Goal: Information Seeking & Learning: Learn about a topic

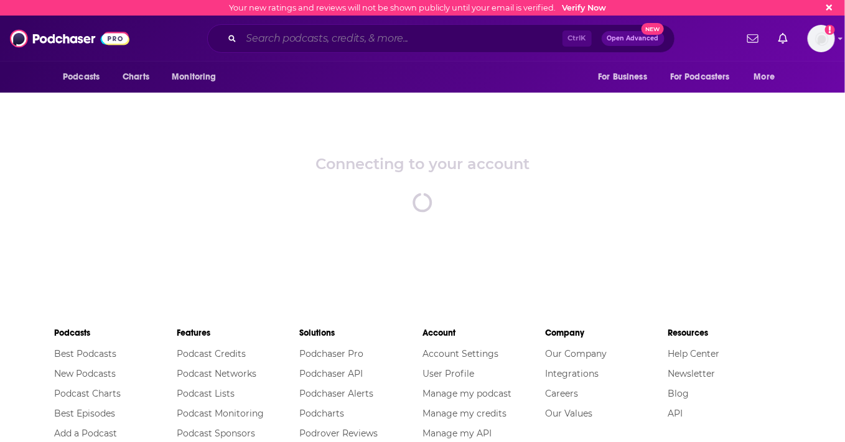
click at [409, 46] on input "Search podcasts, credits, & more..." at bounding box center [401, 39] width 321 height 20
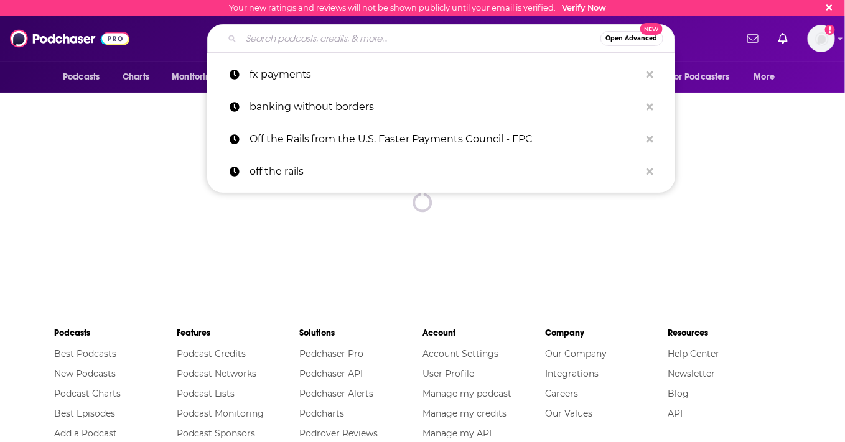
paste input "max neukirchen"
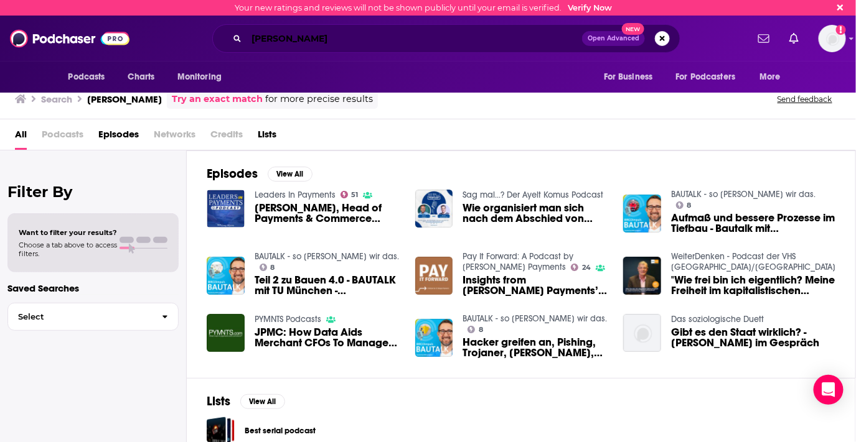
click at [335, 40] on input "max neukirchen" at bounding box center [413, 39] width 335 height 20
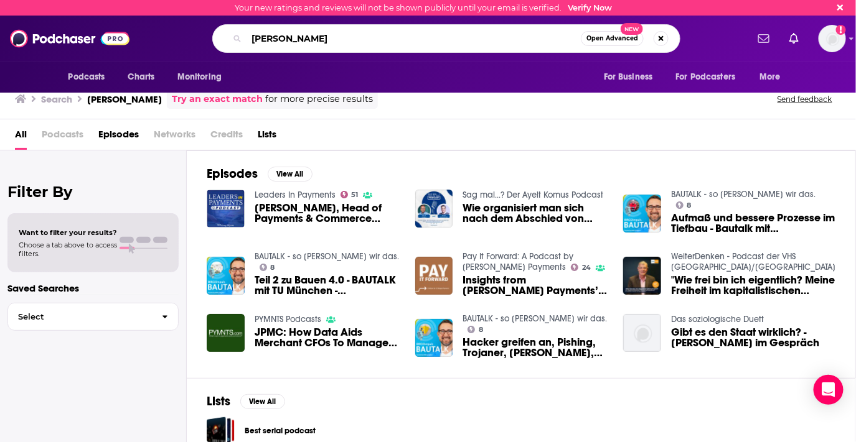
drag, startPoint x: 363, startPoint y: 38, endPoint x: 206, endPoint y: 29, distance: 157.7
click at [206, 29] on div "max neukirchen Open Advanced New" at bounding box center [446, 38] width 601 height 29
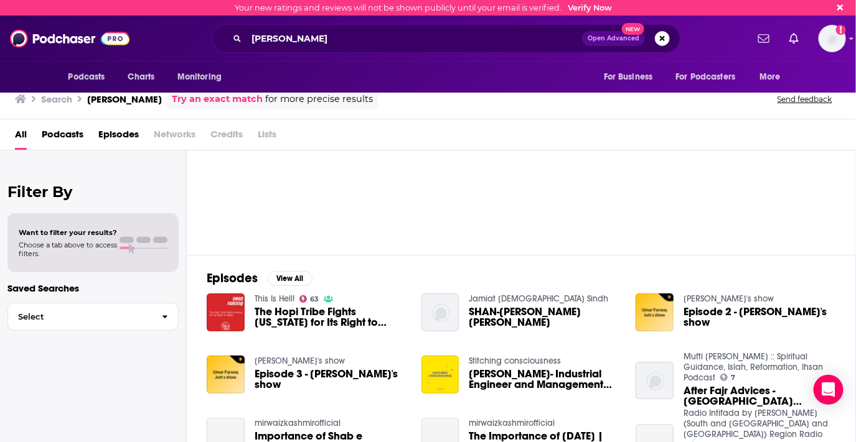
scroll to position [106, 0]
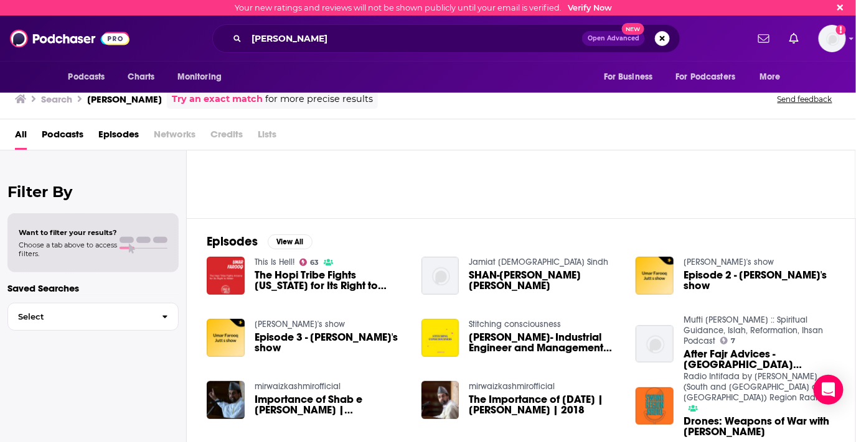
click at [114, 127] on span "Episodes" at bounding box center [118, 137] width 40 height 26
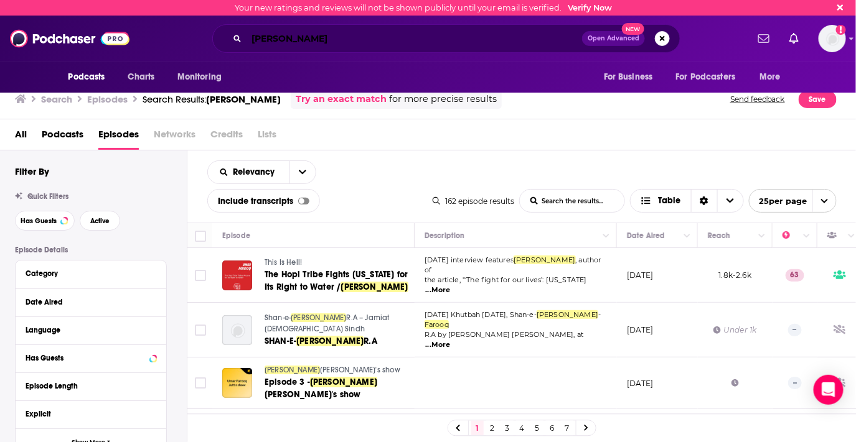
click at [357, 39] on input "umar farooq" at bounding box center [413, 39] width 335 height 20
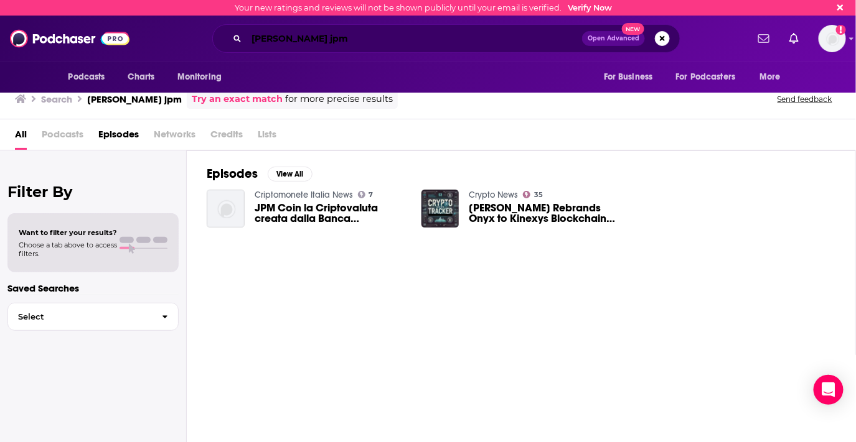
click at [335, 43] on input "umar farooq jpm" at bounding box center [413, 39] width 335 height 20
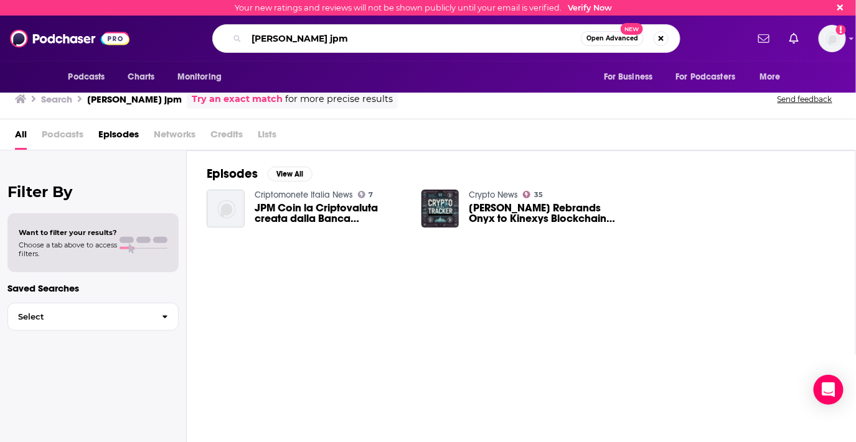
drag, startPoint x: 348, startPoint y: 36, endPoint x: 250, endPoint y: 35, distance: 98.3
click at [250, 35] on input "umar farooq jpm" at bounding box center [413, 39] width 334 height 20
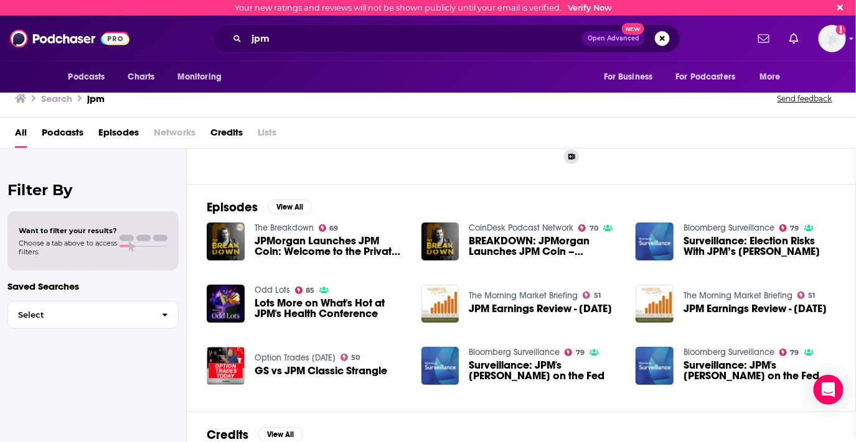
scroll to position [207, 0]
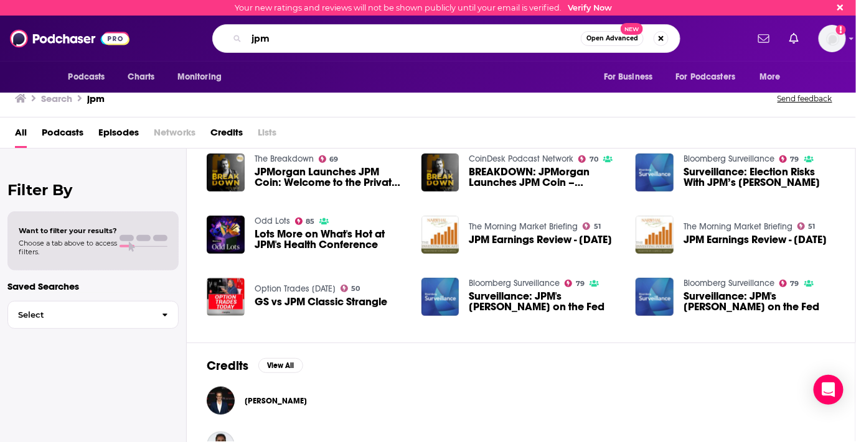
click at [357, 38] on input "jpm" at bounding box center [413, 39] width 334 height 20
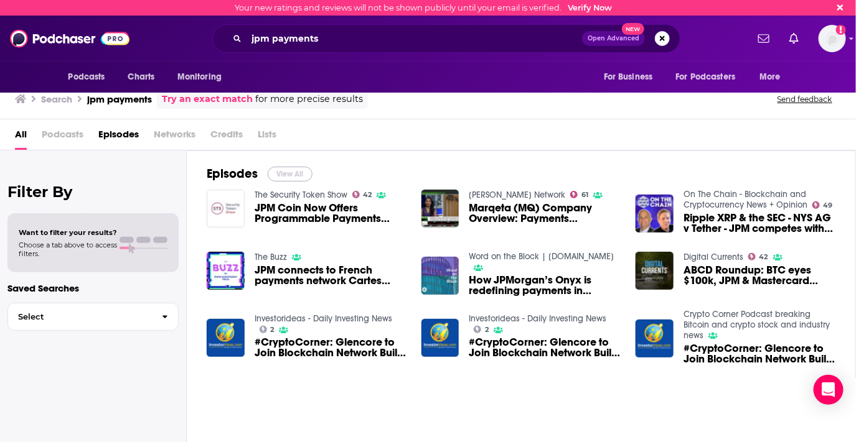
click at [299, 169] on button "View All" at bounding box center [290, 174] width 45 height 15
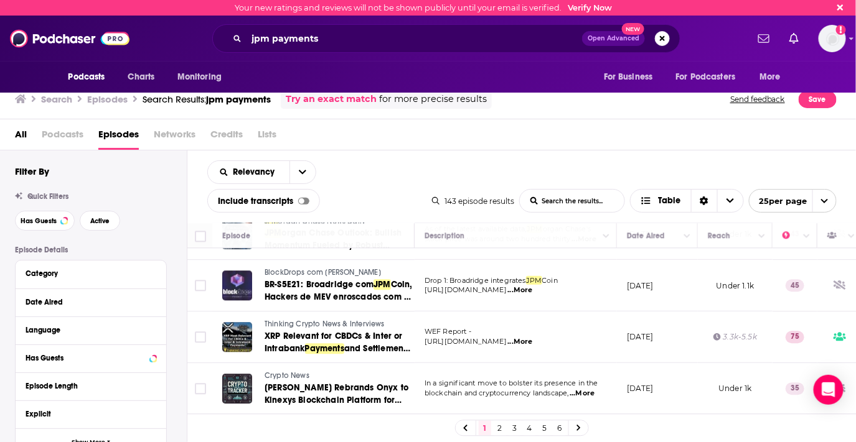
scroll to position [1148, 0]
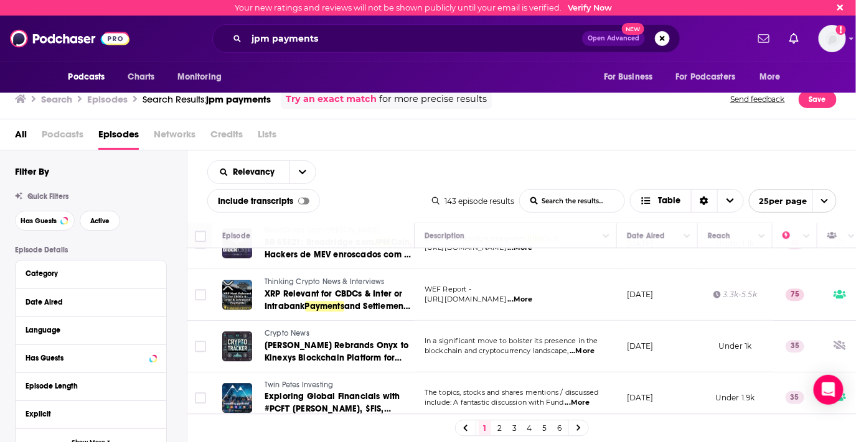
click at [499, 421] on link "2" at bounding box center [499, 428] width 12 height 15
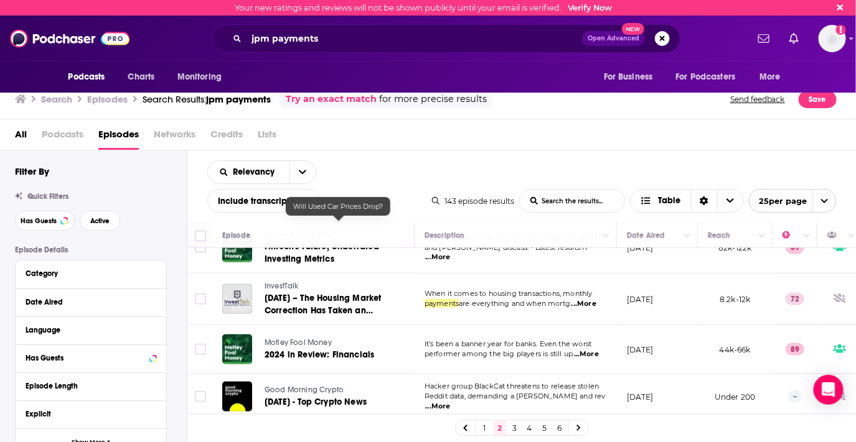
scroll to position [553, 0]
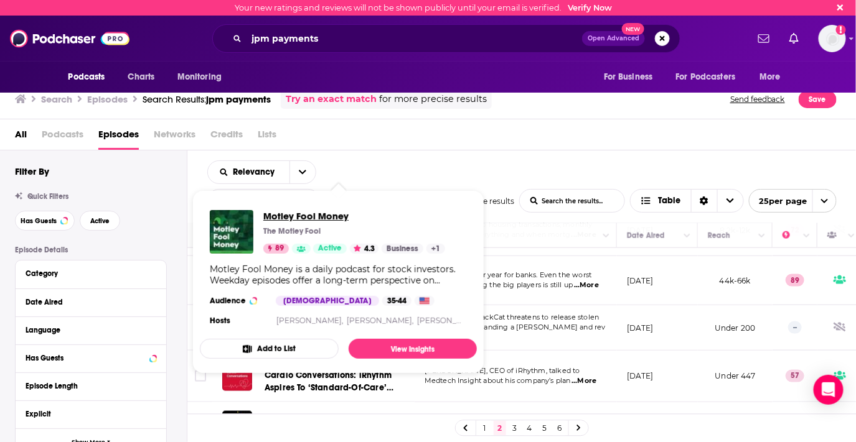
drag, startPoint x: 296, startPoint y: 223, endPoint x: 274, endPoint y: 212, distance: 25.0
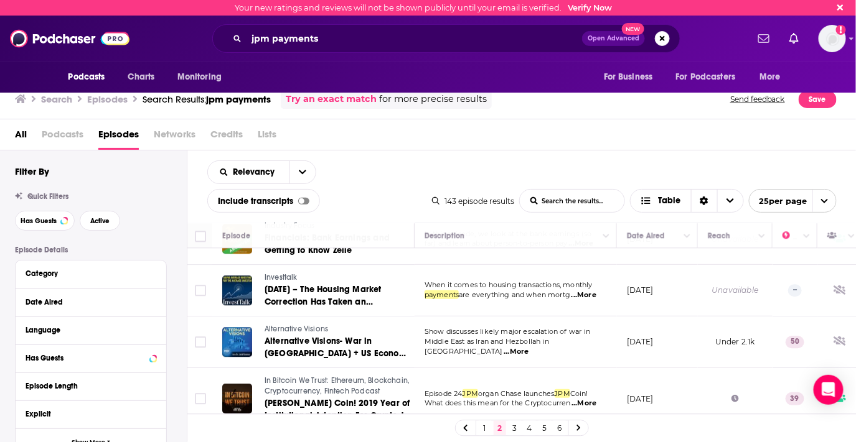
scroll to position [1122, 0]
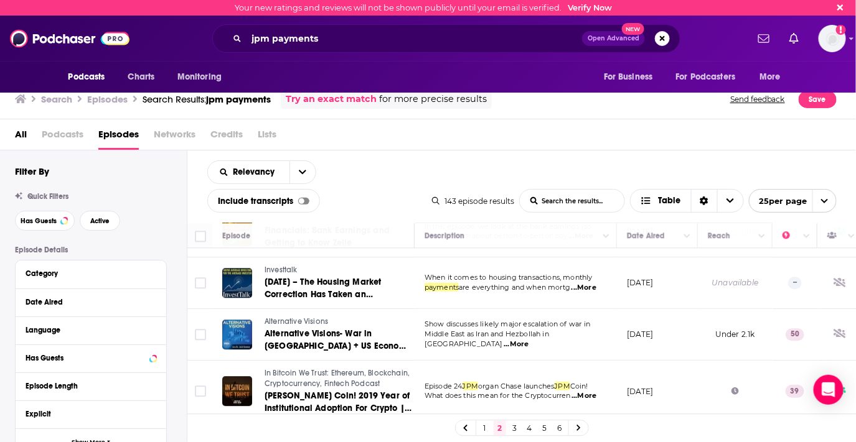
click at [509, 421] on link "3" at bounding box center [514, 428] width 12 height 15
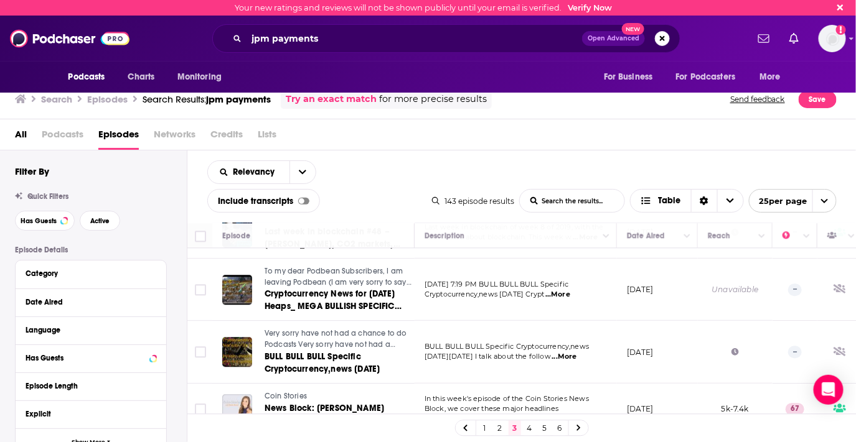
scroll to position [1175, 0]
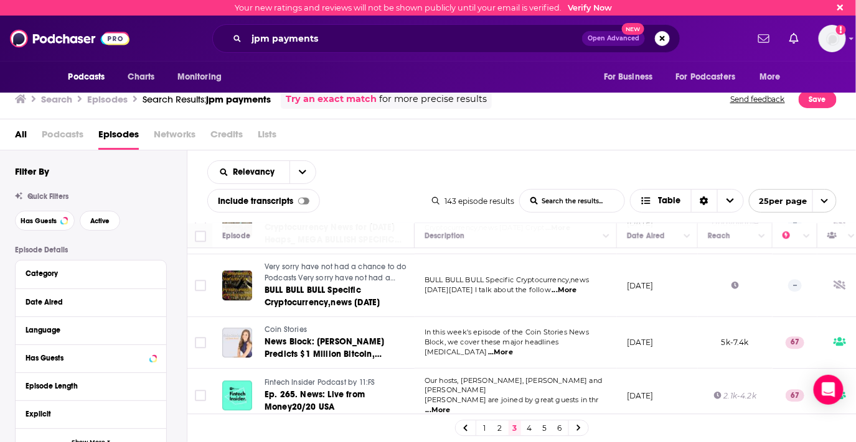
click at [172, 424] on div "Episode Details Category Date Aired Language Has Guests Episode Length Explicit…" at bounding box center [101, 439] width 172 height 386
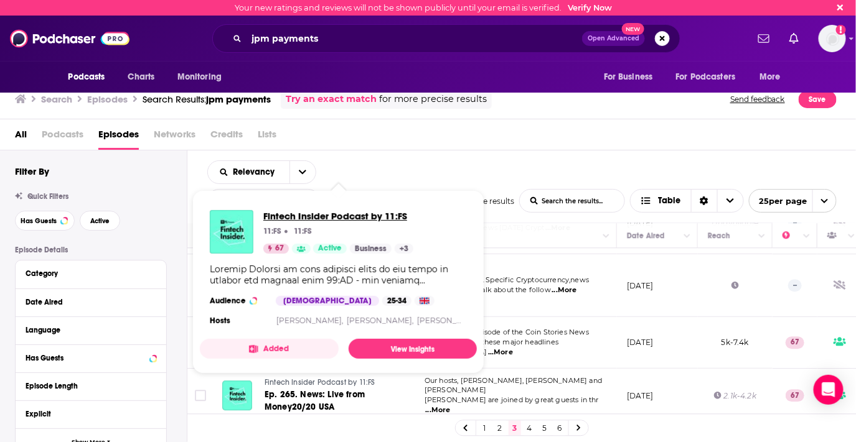
drag, startPoint x: 341, startPoint y: 346, endPoint x: 323, endPoint y: 221, distance: 126.4
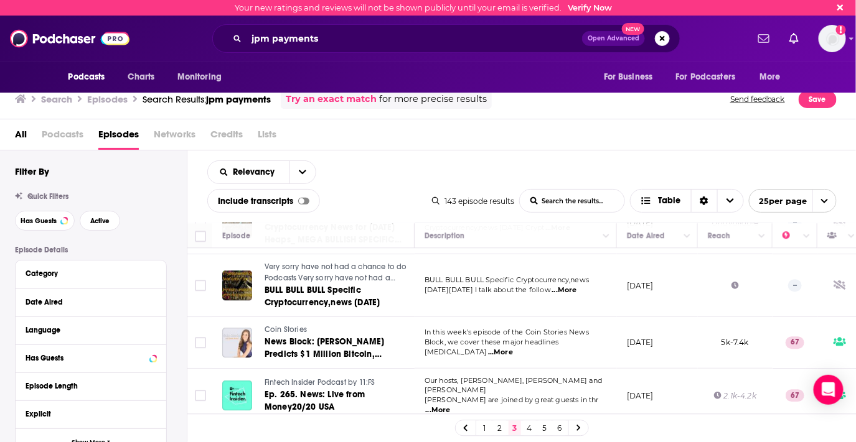
click at [528, 421] on link "4" at bounding box center [529, 428] width 12 height 15
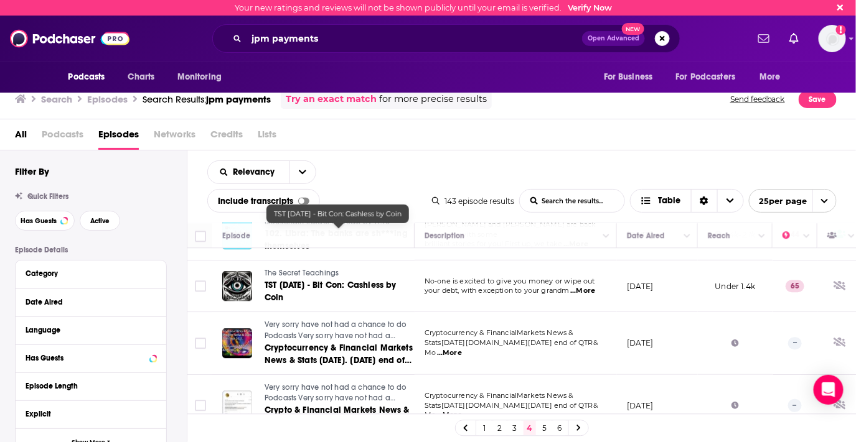
scroll to position [1195, 0]
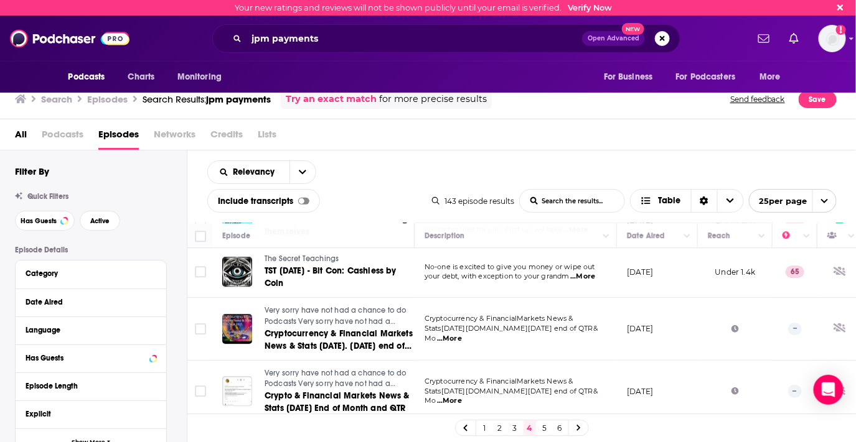
click at [546, 421] on link "5" at bounding box center [544, 428] width 12 height 15
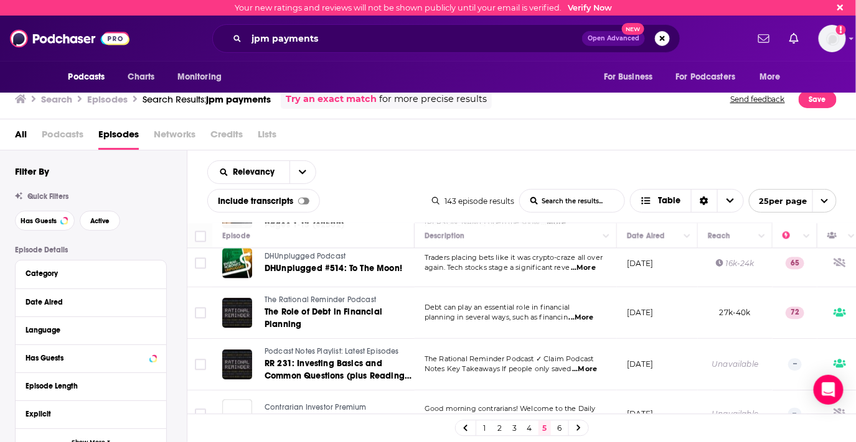
scroll to position [1109, 0]
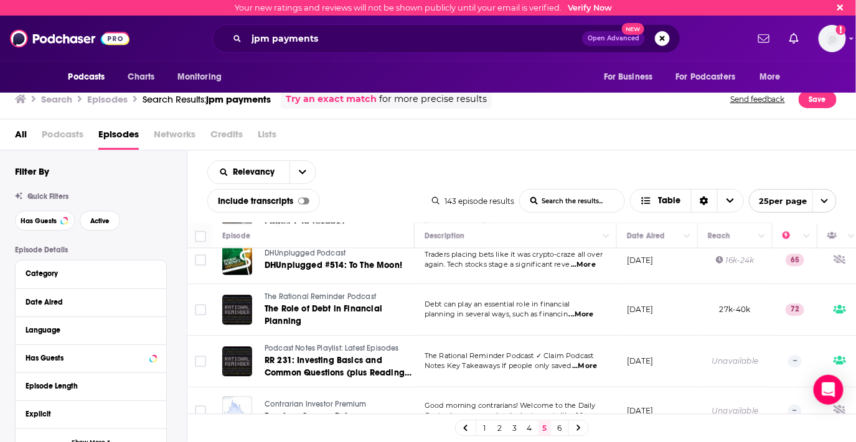
click at [558, 421] on link "6" at bounding box center [559, 428] width 12 height 15
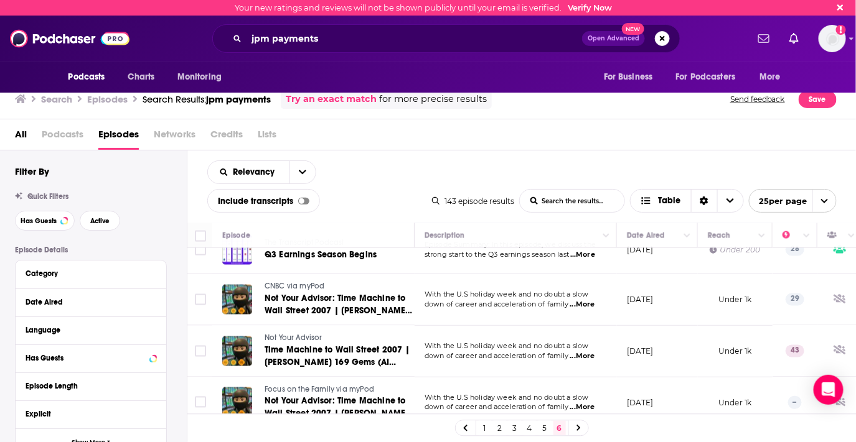
scroll to position [773, 0]
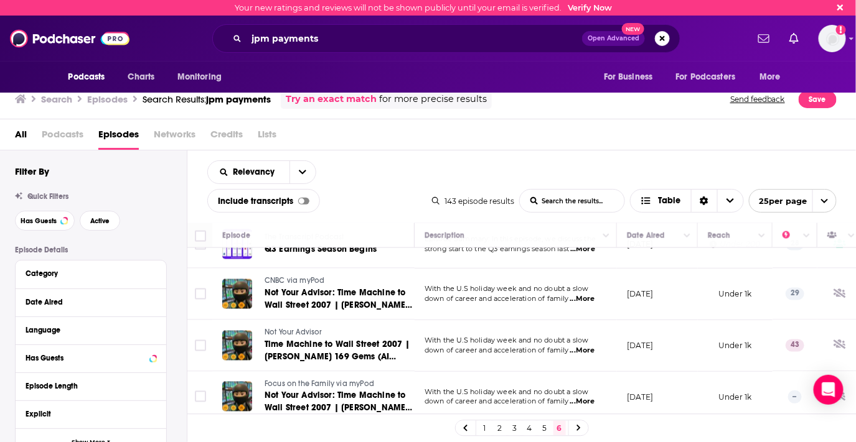
click at [579, 425] on icon at bounding box center [578, 428] width 5 height 7
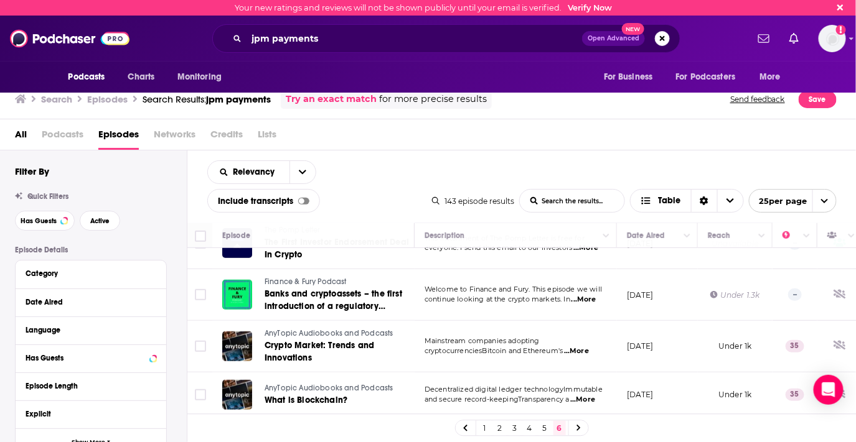
scroll to position [0, 0]
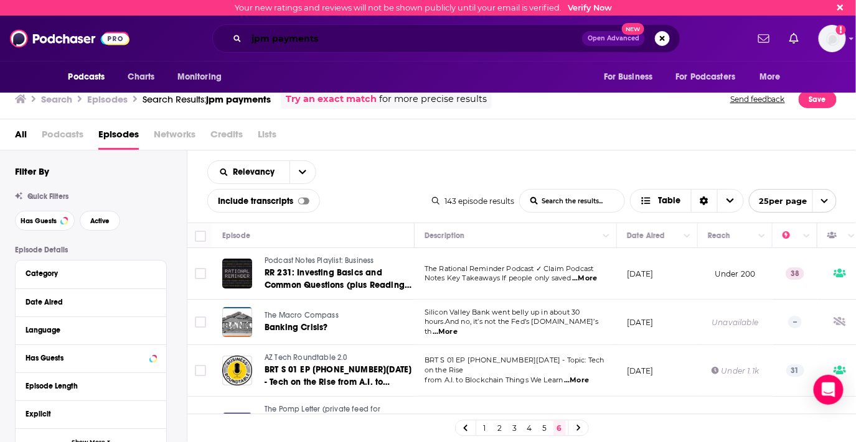
click at [299, 39] on input "jpm payments" at bounding box center [413, 39] width 335 height 20
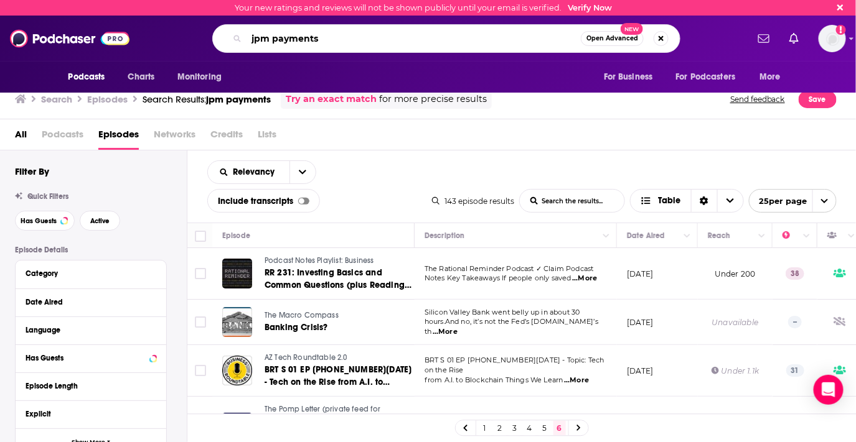
drag, startPoint x: 341, startPoint y: 39, endPoint x: 241, endPoint y: 47, distance: 99.9
click at [241, 47] on div "jpm payments Open Advanced New" at bounding box center [446, 38] width 468 height 29
type input "c"
type input "cashless payments"
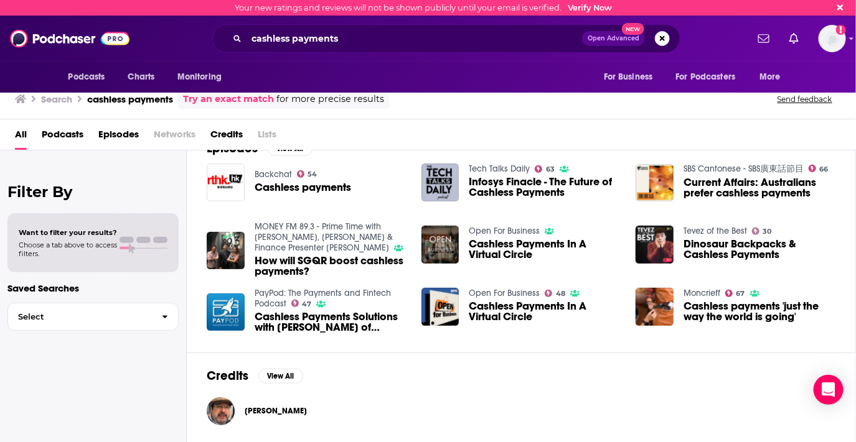
scroll to position [129, 0]
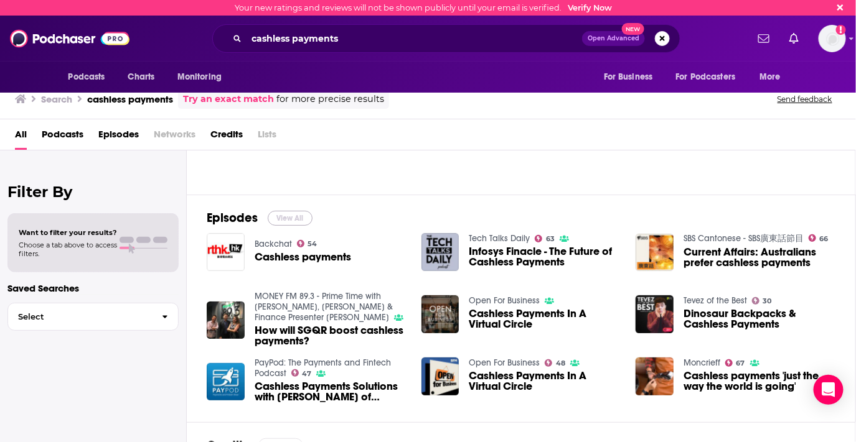
click at [289, 215] on button "View All" at bounding box center [290, 218] width 45 height 15
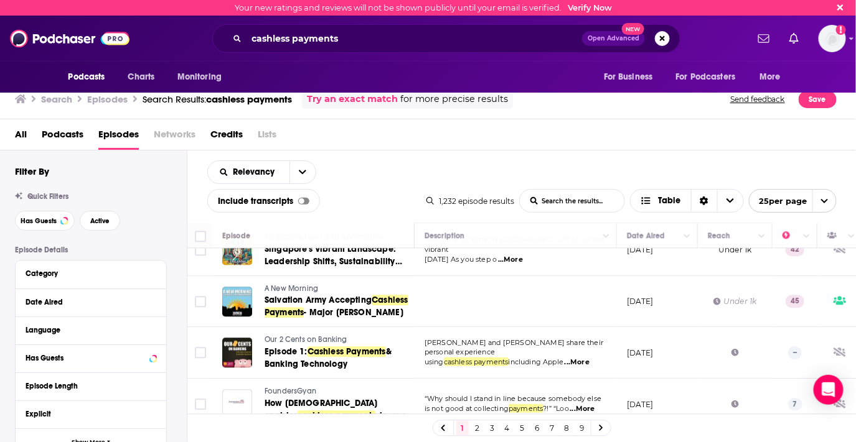
scroll to position [1118, 0]
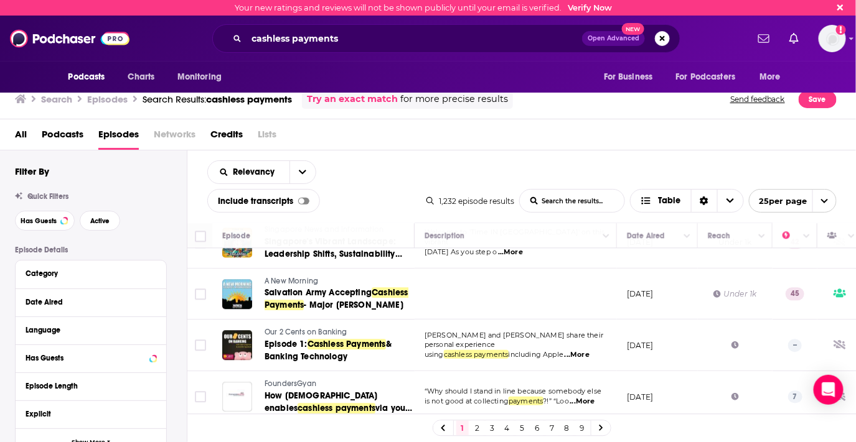
click at [477, 427] on link "2" at bounding box center [477, 428] width 12 height 15
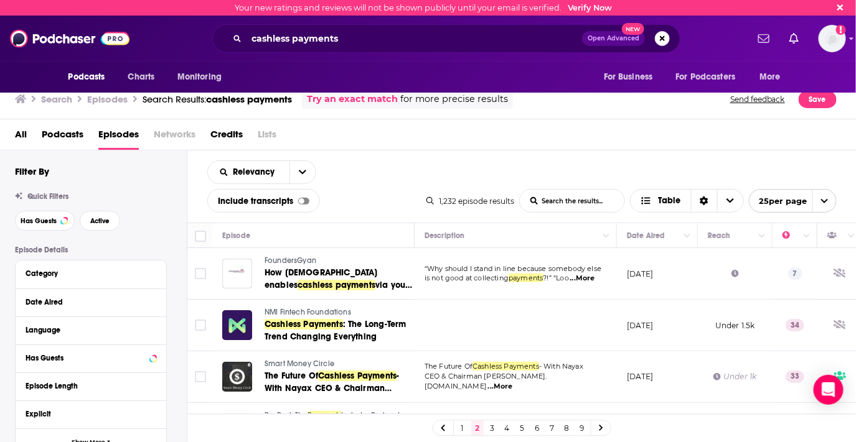
scroll to position [69, 0]
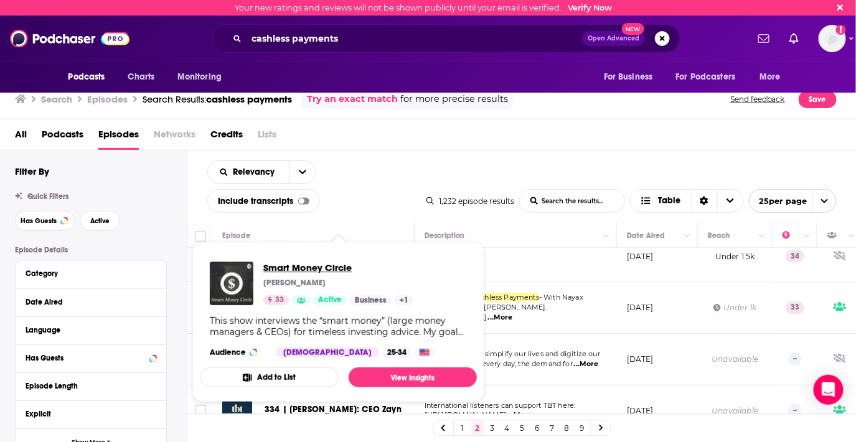
drag, startPoint x: 320, startPoint y: 291, endPoint x: 304, endPoint y: 269, distance: 27.1
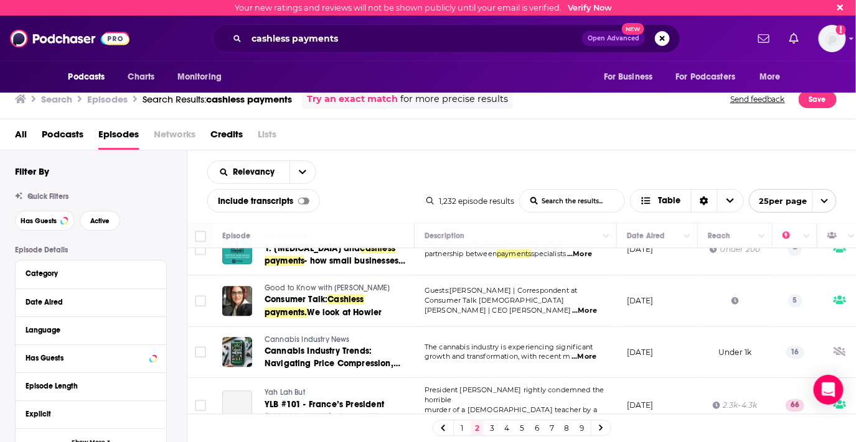
scroll to position [1114, 0]
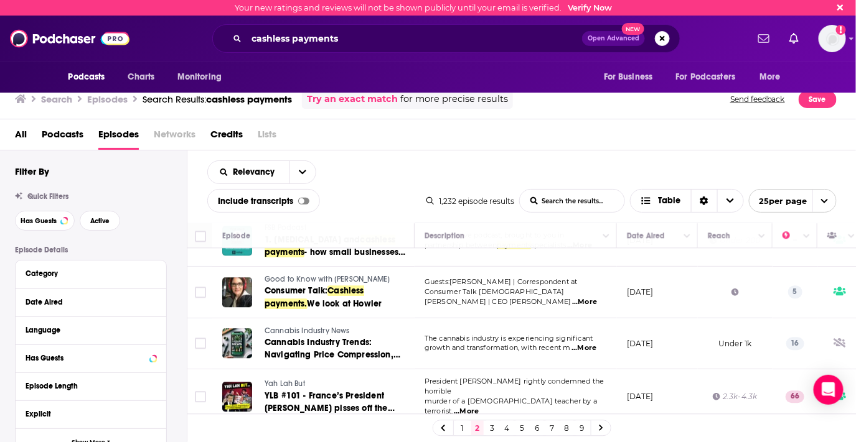
click at [491, 431] on link "3" at bounding box center [492, 428] width 12 height 15
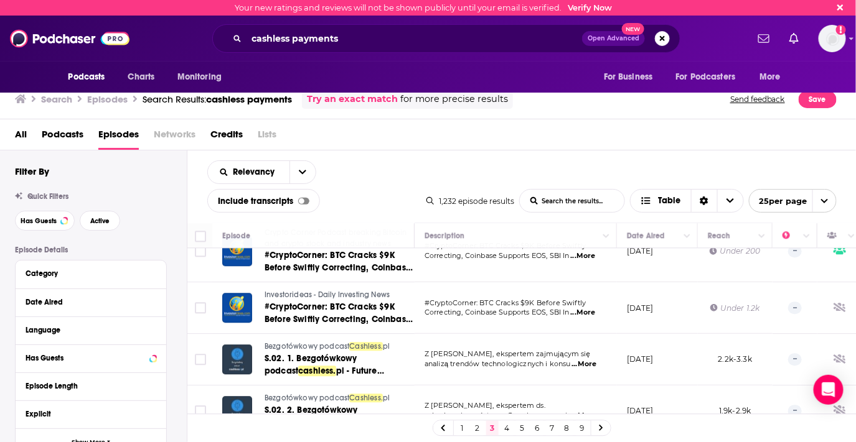
scroll to position [1162, 0]
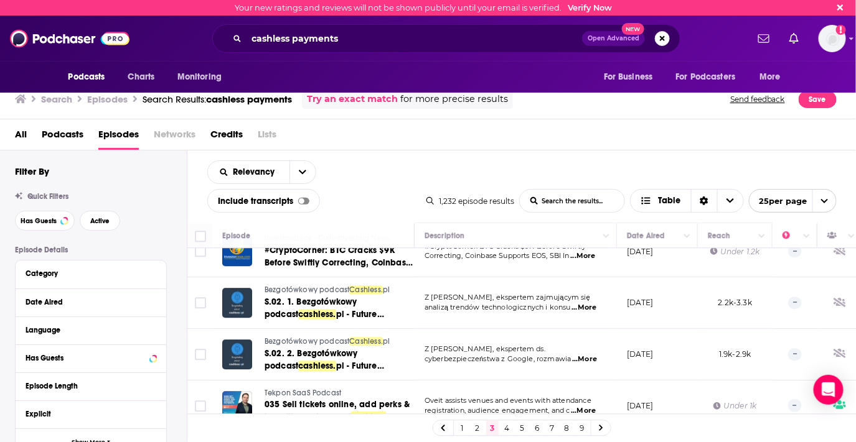
click at [507, 427] on link "4" at bounding box center [507, 428] width 12 height 15
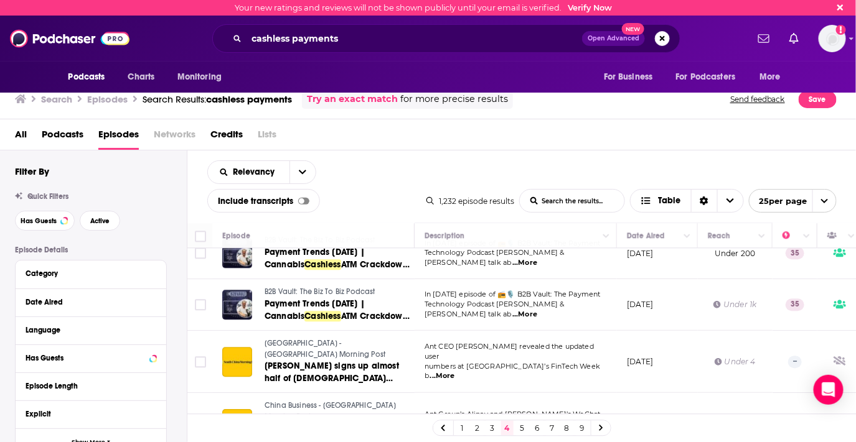
scroll to position [1162, 0]
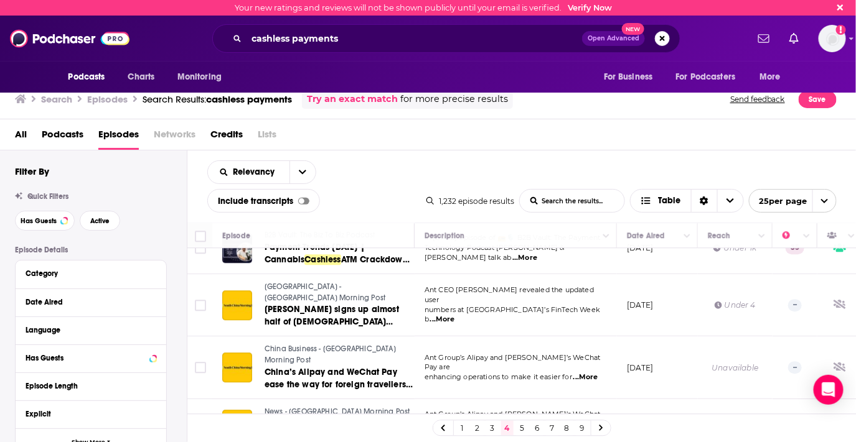
click at [522, 426] on link "5" at bounding box center [522, 428] width 12 height 15
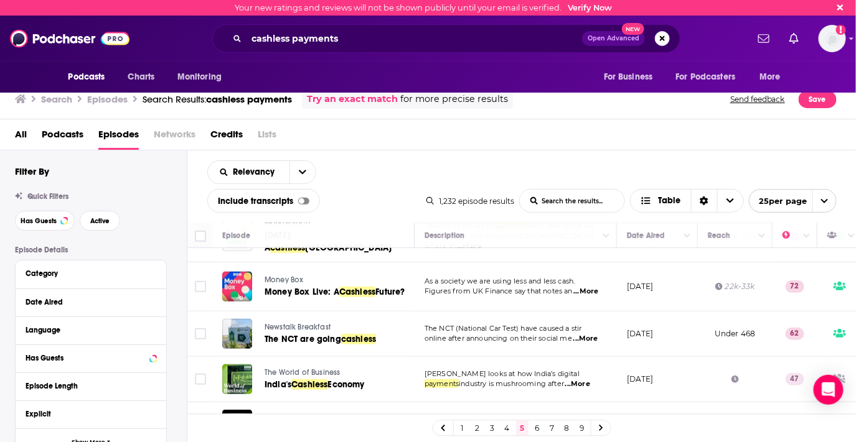
scroll to position [276, 0]
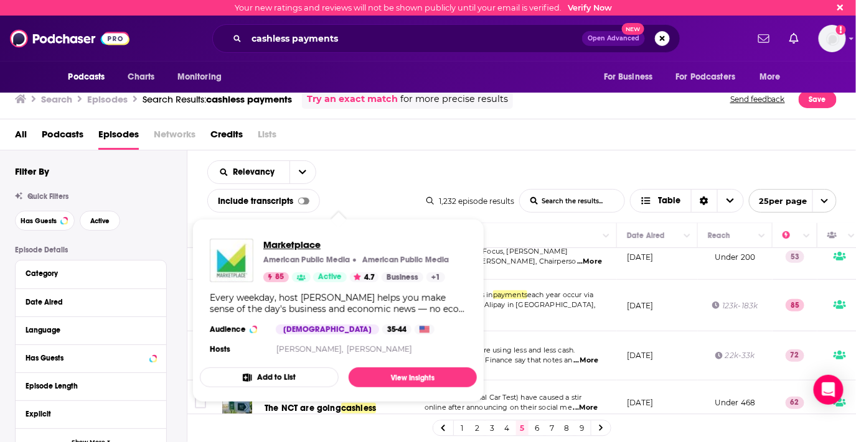
drag, startPoint x: 282, startPoint y: 284, endPoint x: 266, endPoint y: 242, distance: 44.5
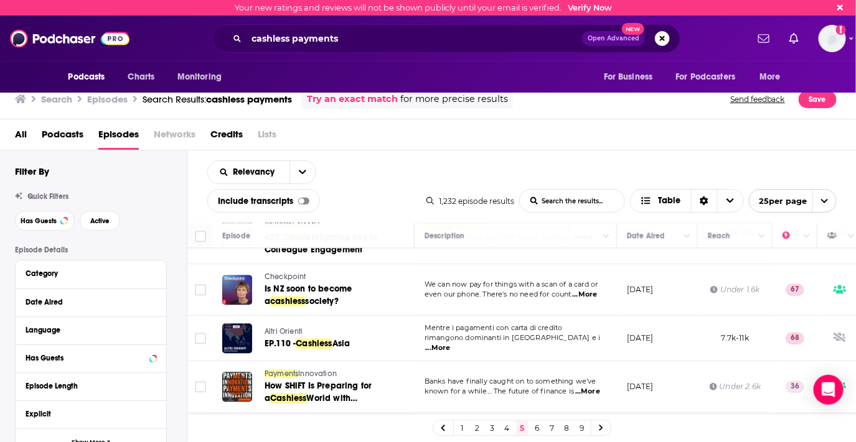
scroll to position [1073, 0]
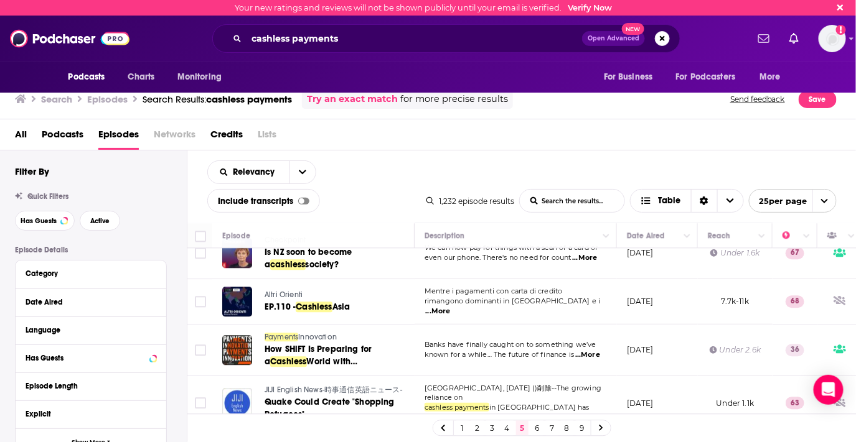
click at [538, 430] on link "6" at bounding box center [537, 428] width 12 height 15
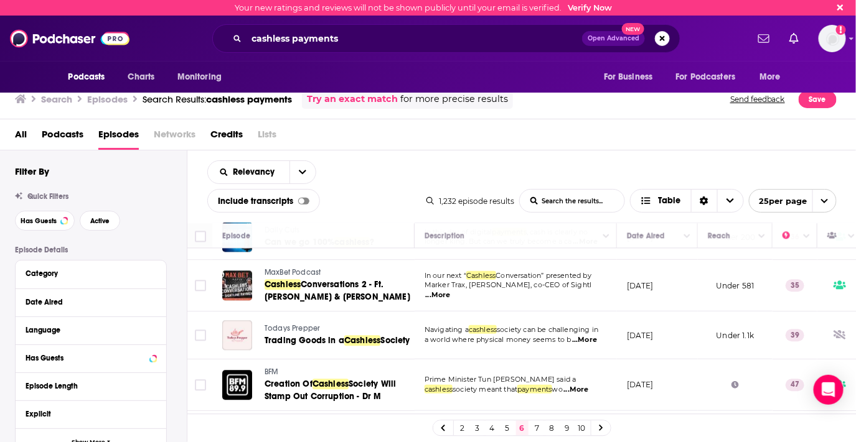
scroll to position [1068, 0]
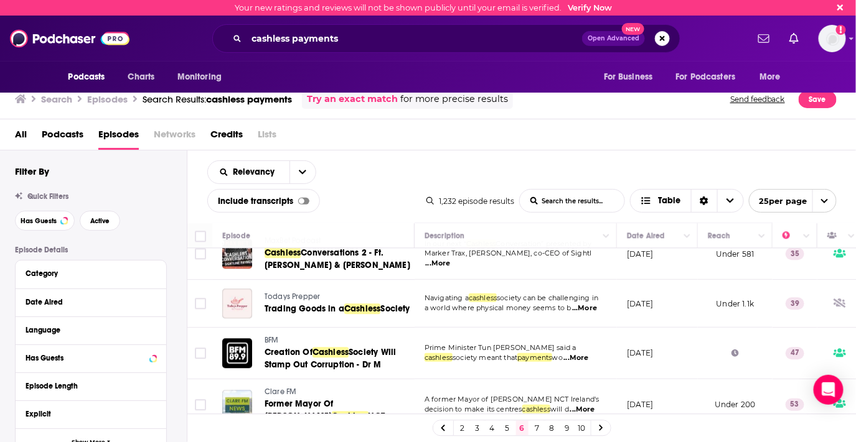
click at [536, 425] on link "7" at bounding box center [537, 428] width 12 height 15
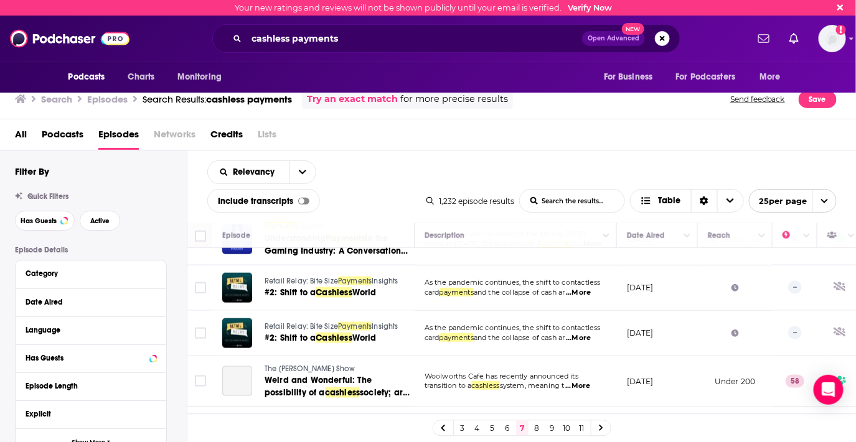
scroll to position [483, 0]
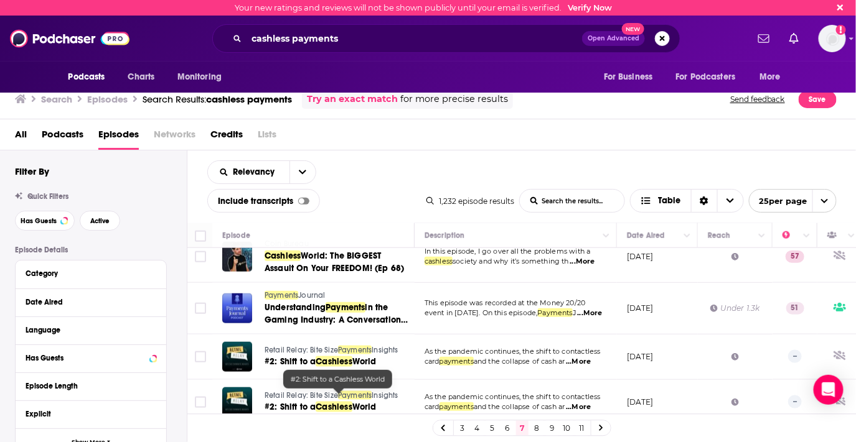
click at [304, 431] on div "3 4 5 6 7 8 9 10 11" at bounding box center [521, 428] width 669 height 28
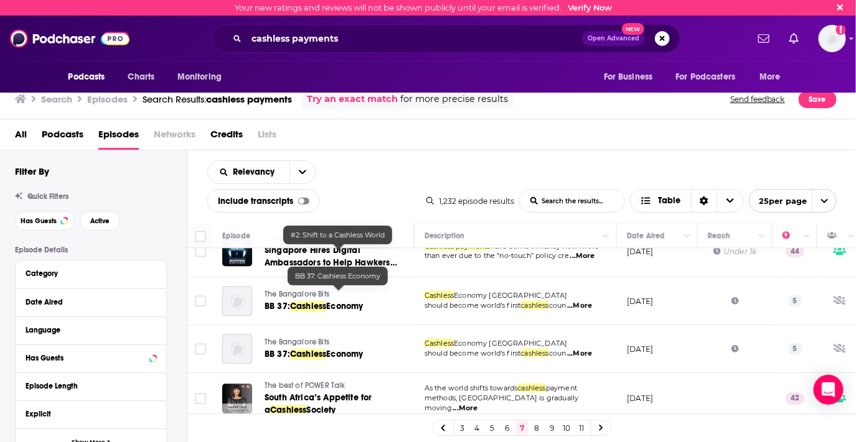
scroll to position [1106, 0]
click at [534, 429] on link "8" at bounding box center [537, 428] width 12 height 15
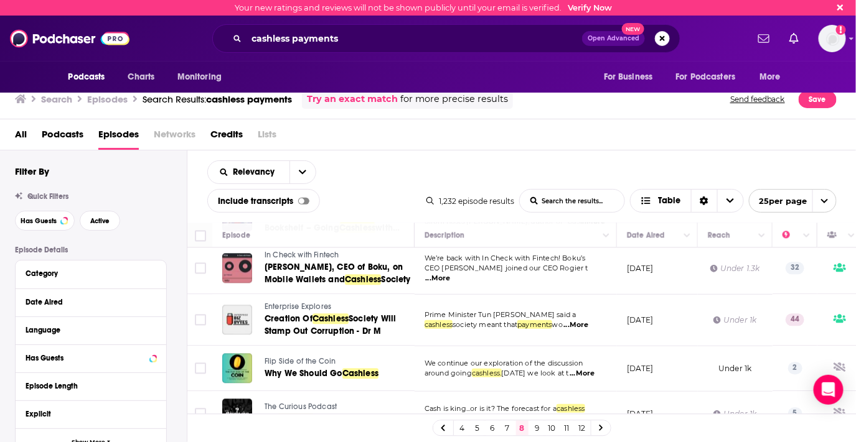
scroll to position [1077, 0]
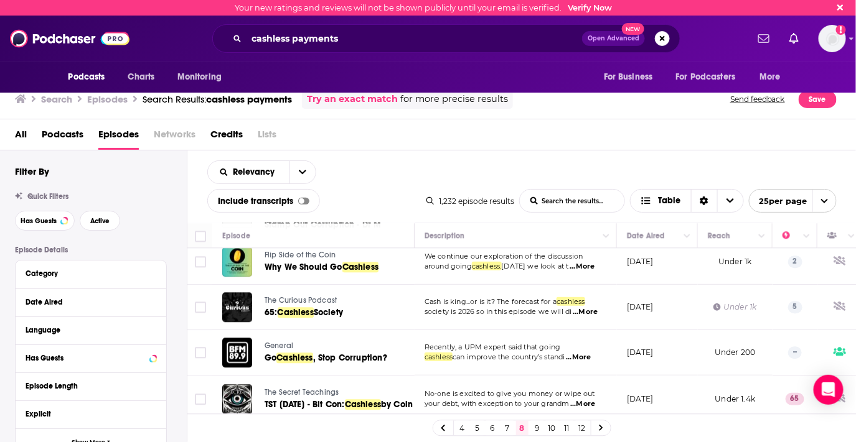
click at [538, 429] on link "9" at bounding box center [537, 428] width 12 height 15
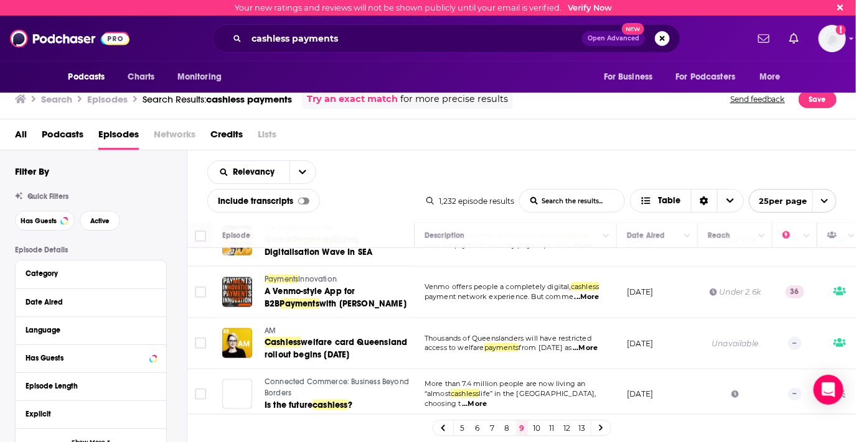
scroll to position [622, 0]
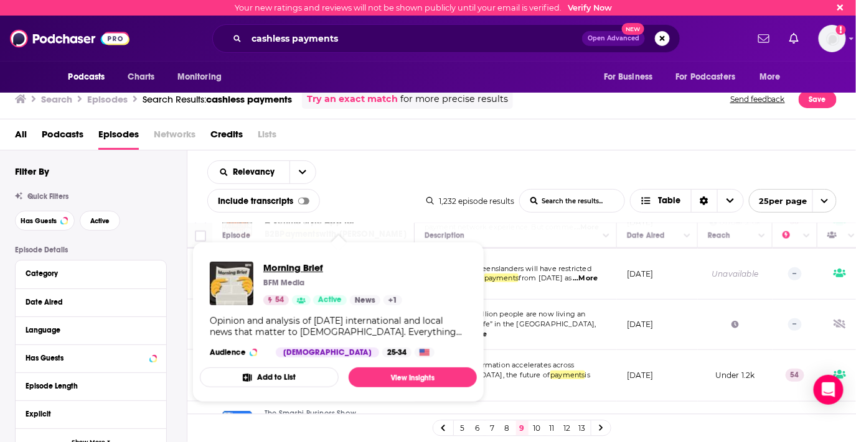
drag, startPoint x: 287, startPoint y: 344, endPoint x: 274, endPoint y: 266, distance: 79.6
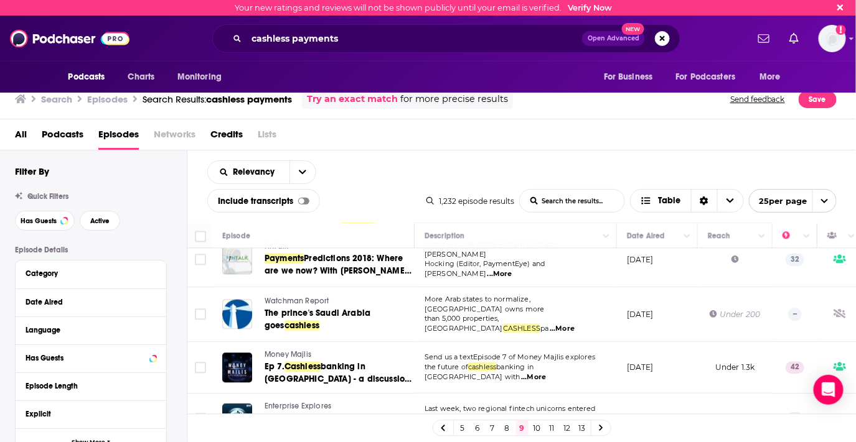
scroll to position [1096, 0]
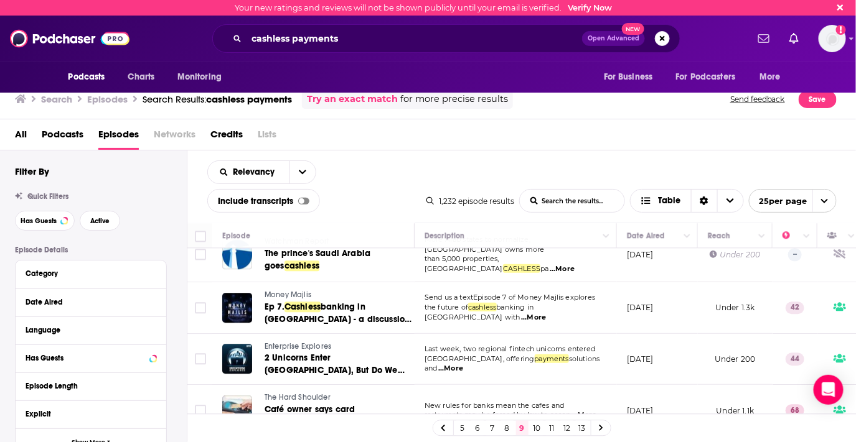
click at [536, 430] on link "10" at bounding box center [537, 428] width 12 height 15
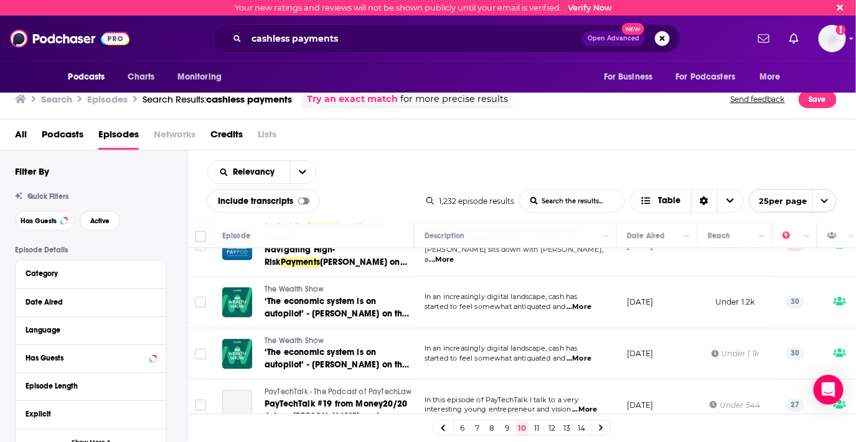
scroll to position [1120, 0]
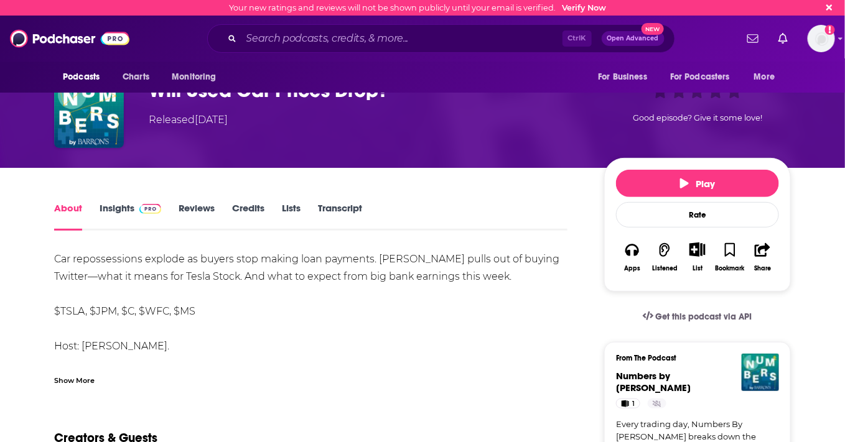
scroll to position [138, 0]
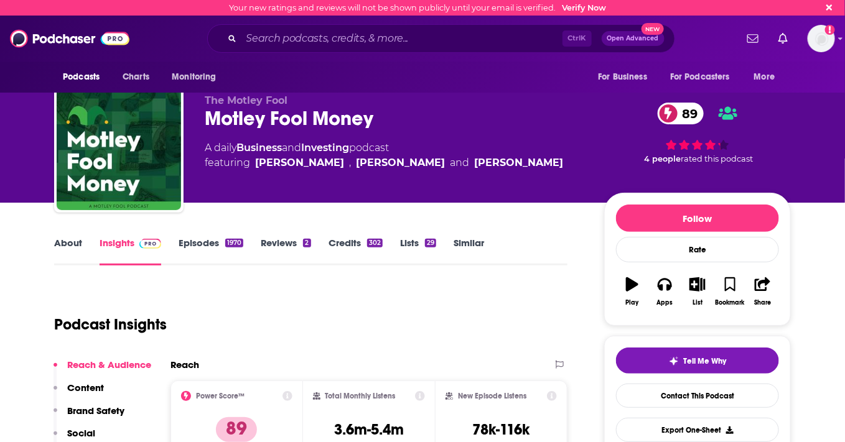
click at [65, 243] on link "About" at bounding box center [68, 251] width 28 height 29
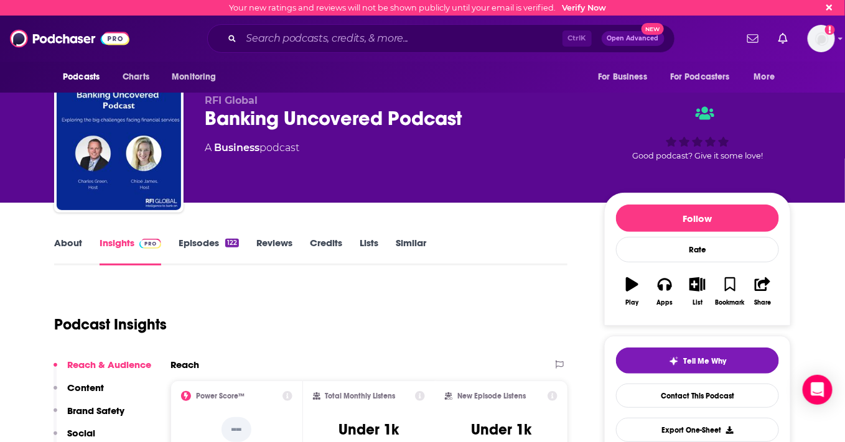
click at [65, 248] on link "About" at bounding box center [68, 251] width 28 height 29
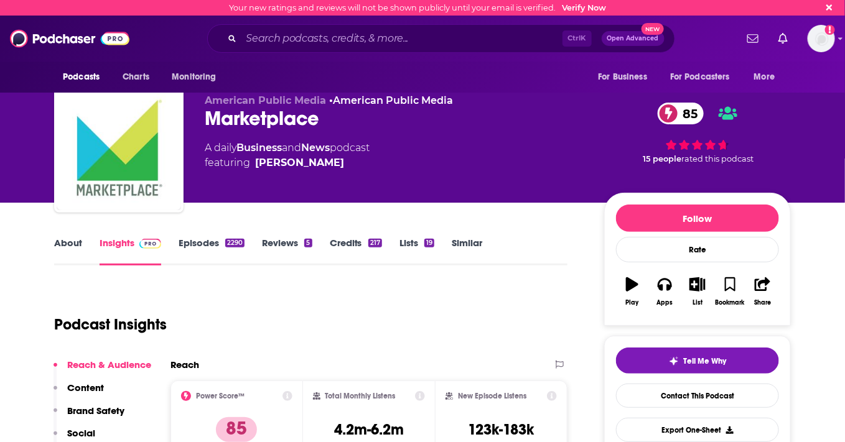
click at [58, 239] on link "About" at bounding box center [68, 251] width 28 height 29
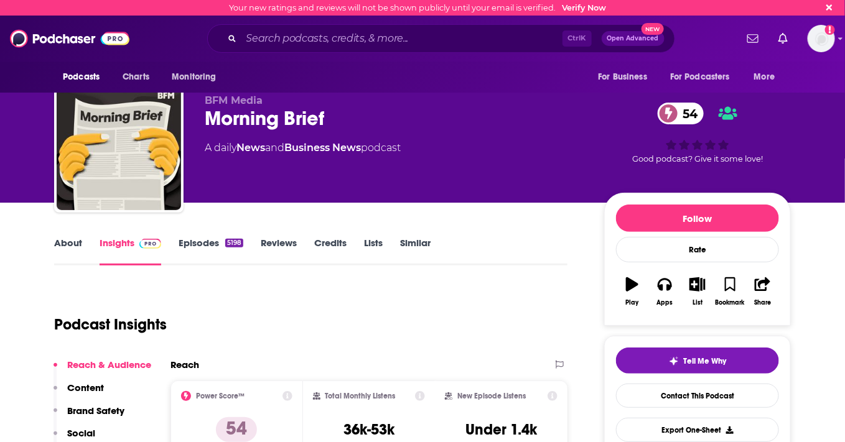
click at [72, 246] on link "About" at bounding box center [68, 251] width 28 height 29
